Goal: Browse casually: Explore the website without a specific task or goal

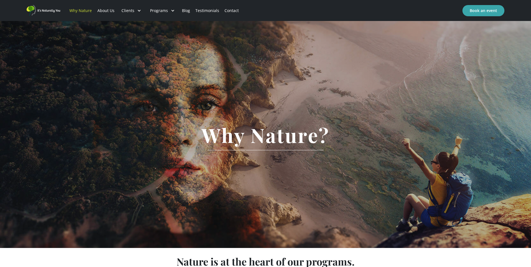
scroll to position [1445, 0]
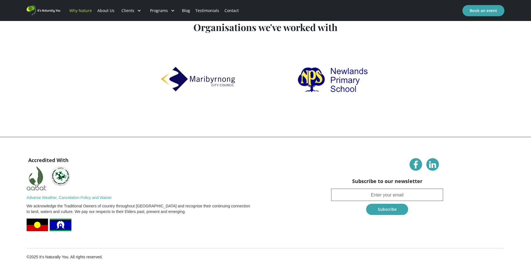
click at [44, 10] on img "home" at bounding box center [44, 10] width 34 height 11
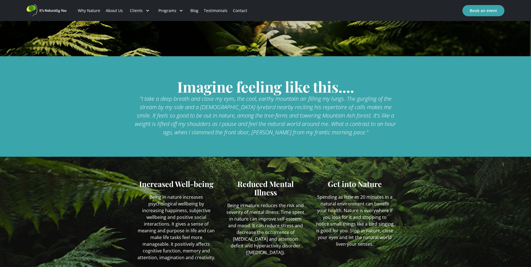
scroll to position [196, 0]
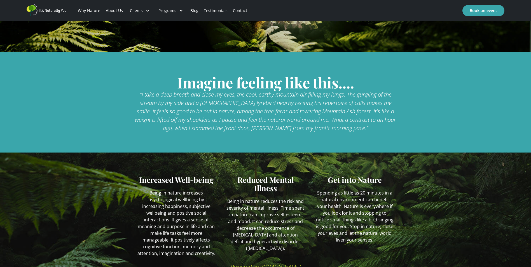
click at [113, 10] on link "About Us" at bounding box center [114, 10] width 22 height 19
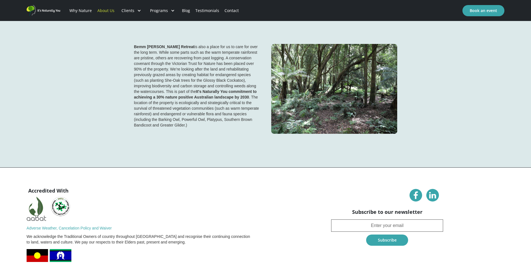
scroll to position [1358, 0]
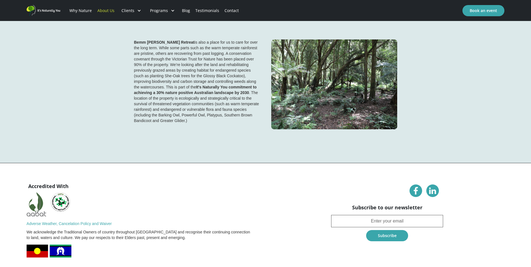
click at [54, 10] on img "home" at bounding box center [44, 10] width 34 height 11
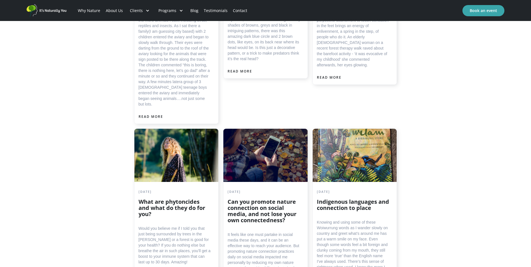
scroll to position [1225, 0]
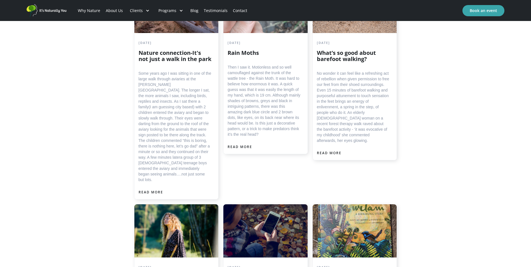
click at [64, 10] on img "home" at bounding box center [47, 10] width 40 height 13
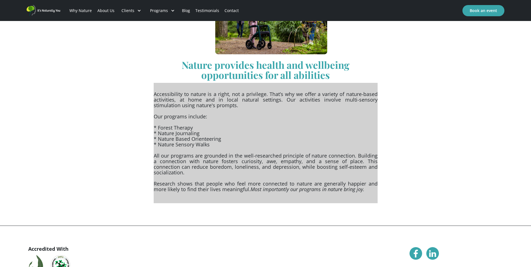
scroll to position [252, 0]
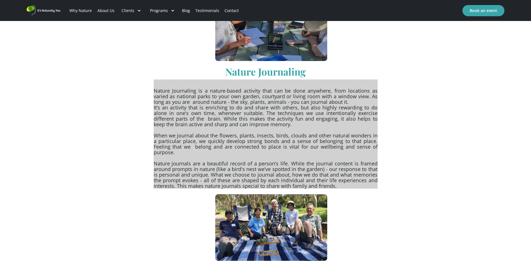
scroll to position [672, 0]
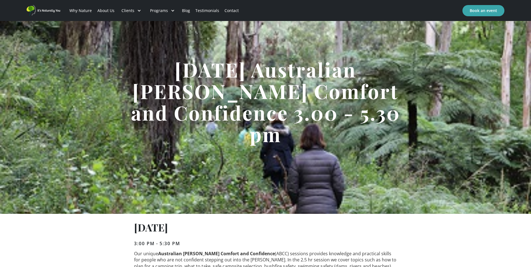
scroll to position [28, 0]
